Goal: Navigation & Orientation: Find specific page/section

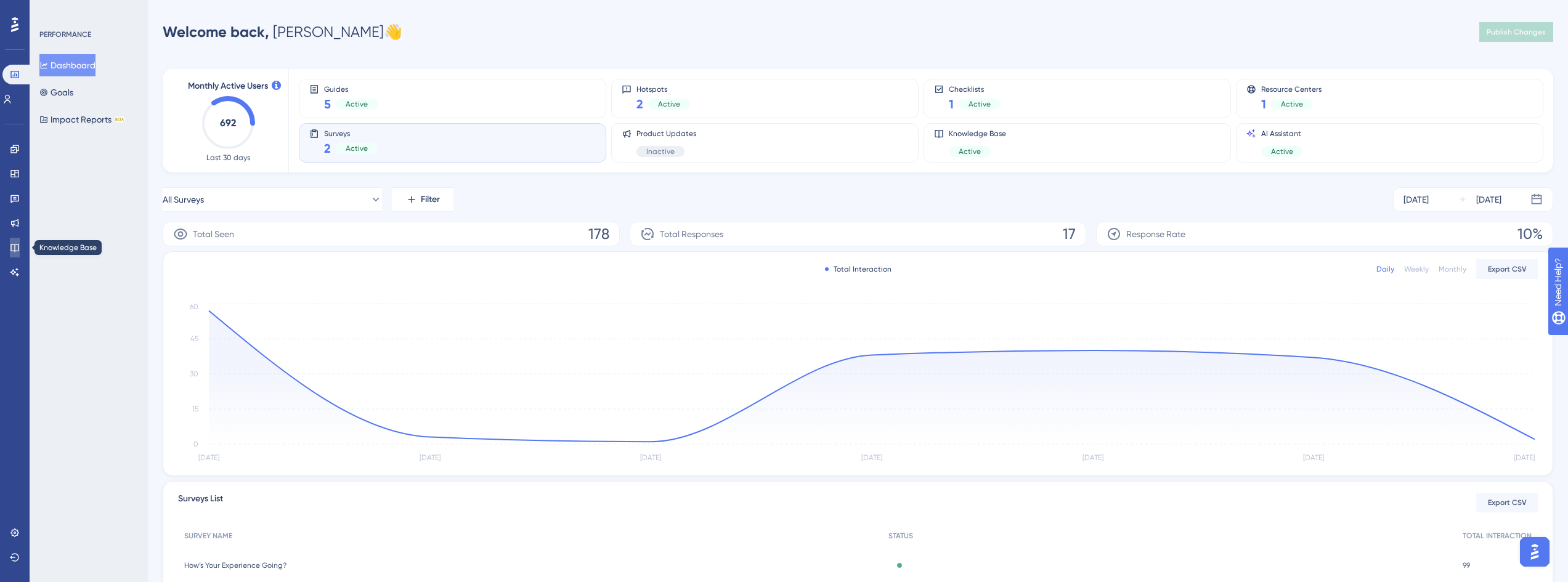
click at [10, 240] on link at bounding box center [15, 247] width 10 height 19
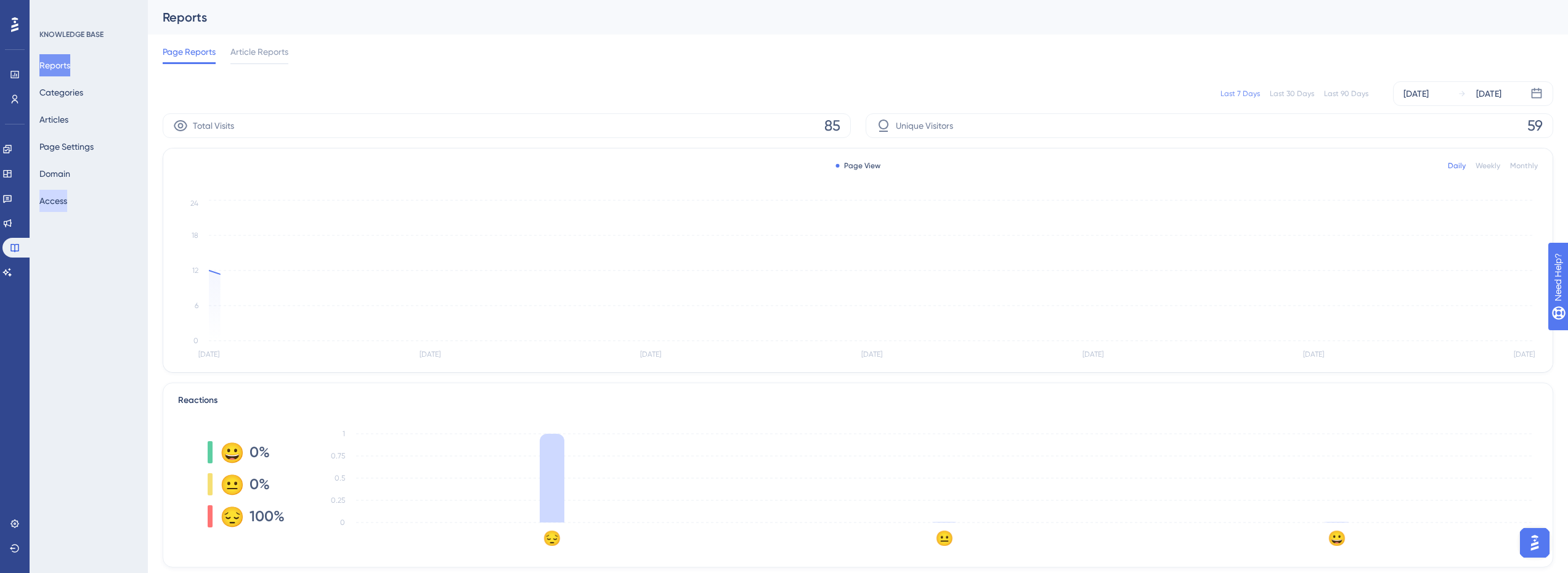
click at [58, 202] on button "Access" at bounding box center [53, 201] width 28 height 22
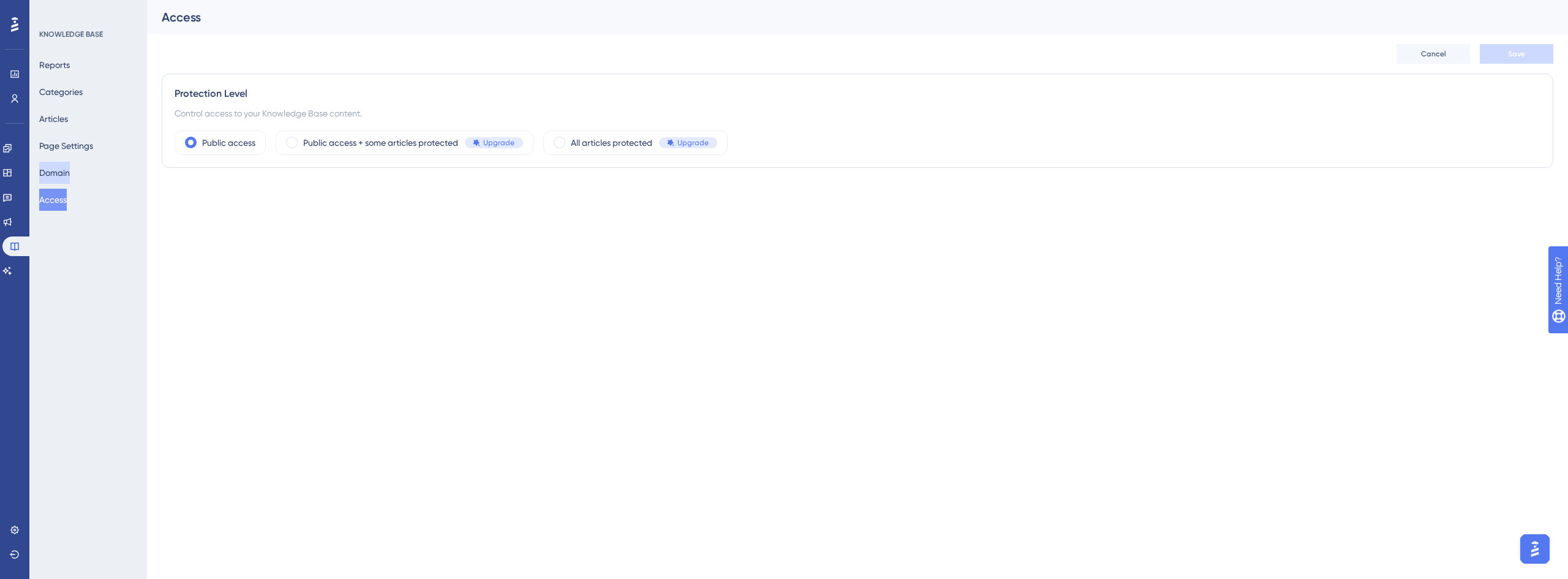
click at [68, 169] on button "Domain" at bounding box center [55, 173] width 30 height 22
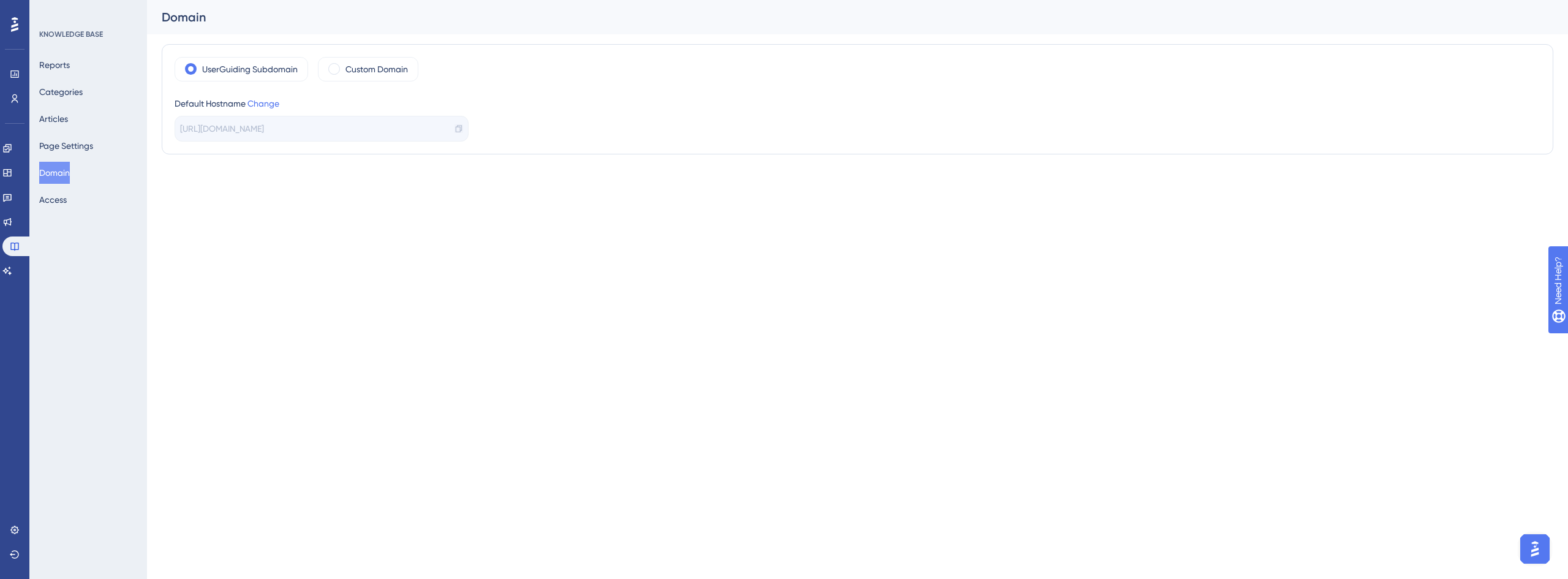
click at [457, 128] on icon at bounding box center [458, 129] width 8 height 8
click at [458, 125] on icon at bounding box center [458, 129] width 8 height 8
